Goal: Find specific page/section: Find specific page/section

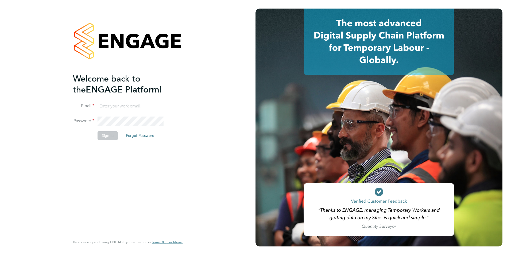
type input "Chloe.Whittall@linsco.com"
click at [104, 135] on button "Sign In" at bounding box center [108, 135] width 20 height 9
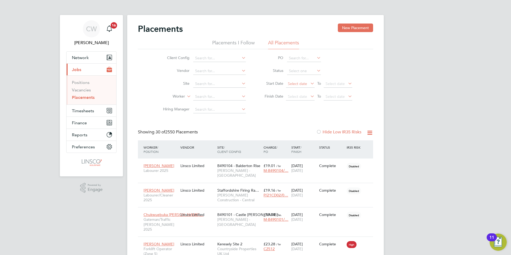
click at [301, 84] on span "Select date" at bounding box center [297, 83] width 19 height 5
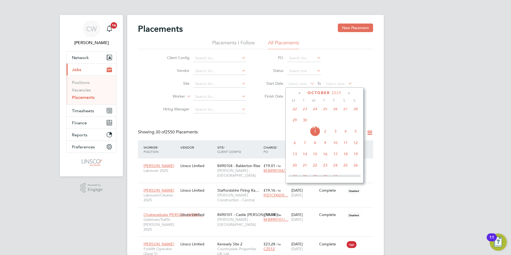
click at [297, 121] on span "29" at bounding box center [295, 120] width 10 height 10
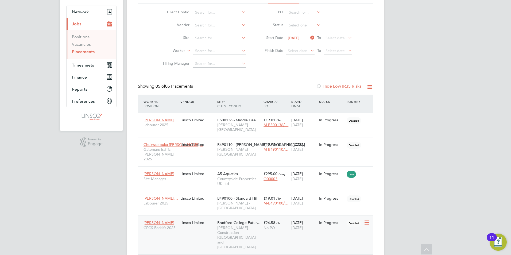
click at [196, 218] on div "Linsco Limited" at bounding box center [197, 223] width 37 height 10
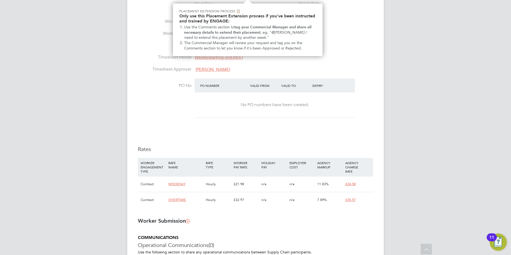
scroll to position [267, 0]
